Goal: Information Seeking & Learning: Learn about a topic

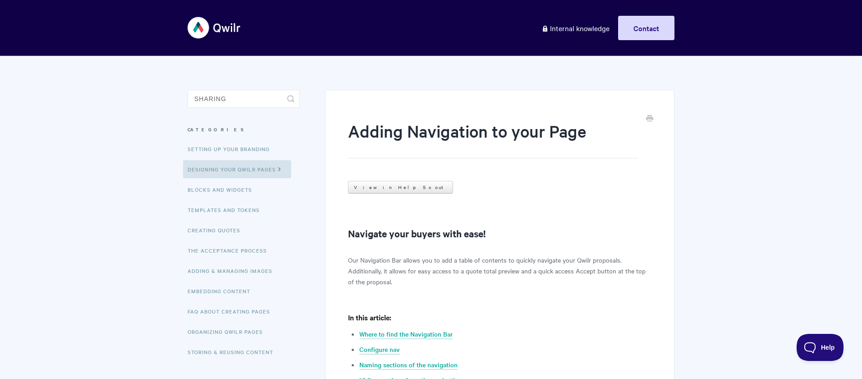
type input "sharing"
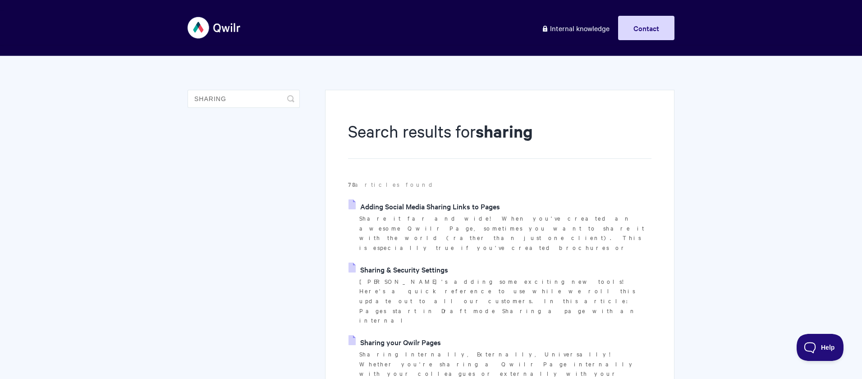
click at [417, 335] on link "Sharing your Qwilr Pages" at bounding box center [395, 342] width 92 height 14
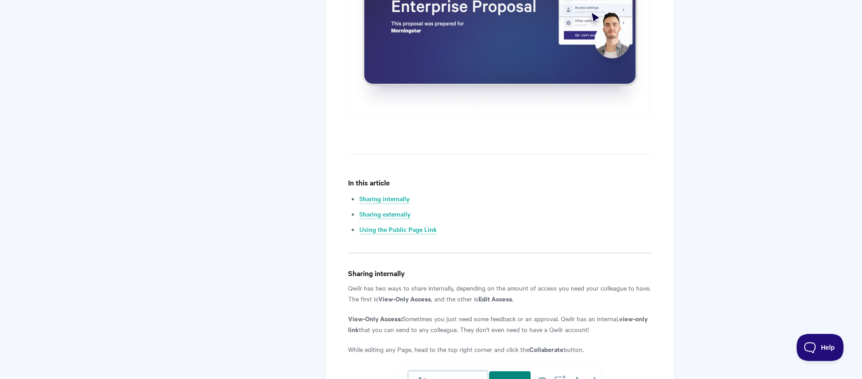
scroll to position [437, 0]
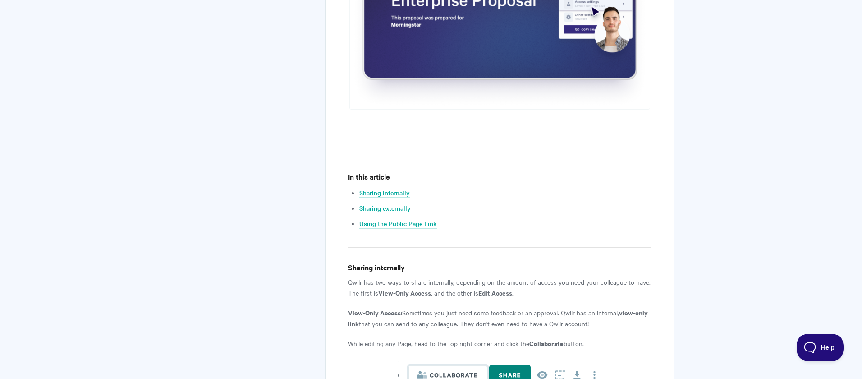
click at [399, 205] on link "Sharing externally" at bounding box center [384, 208] width 51 height 10
